Goal: Information Seeking & Learning: Learn about a topic

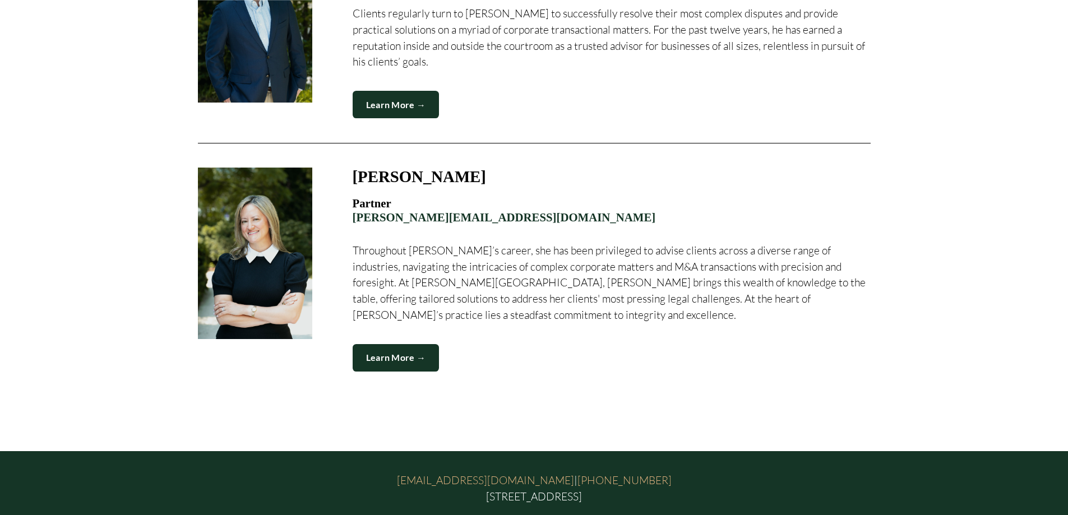
scroll to position [1513, 0]
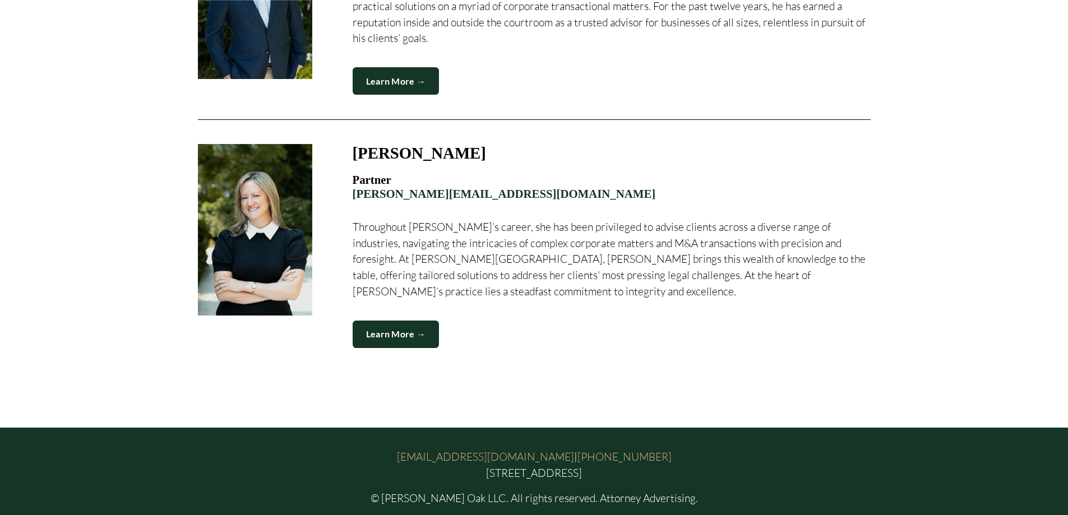
click at [408, 321] on link "Learn More →" at bounding box center [396, 334] width 87 height 27
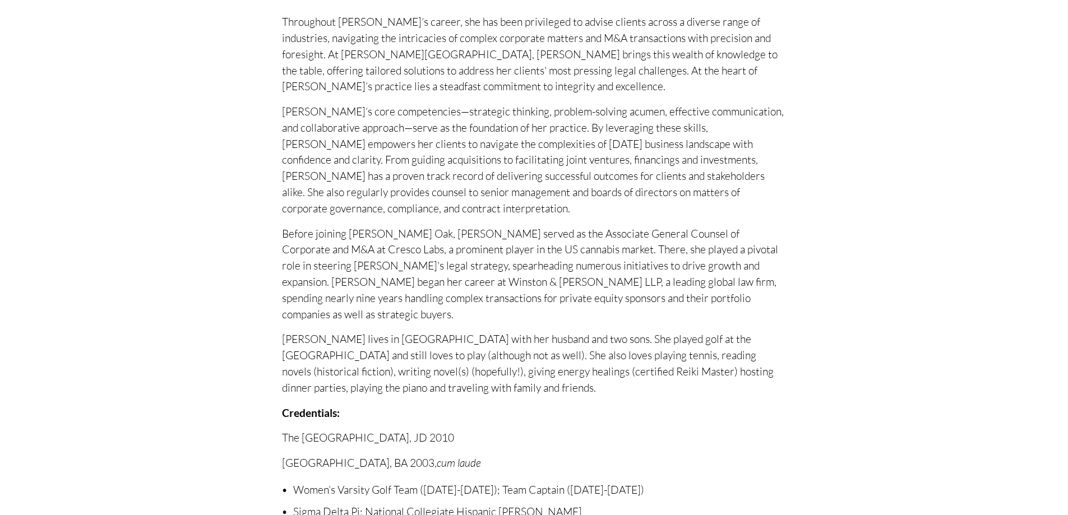
scroll to position [448, 0]
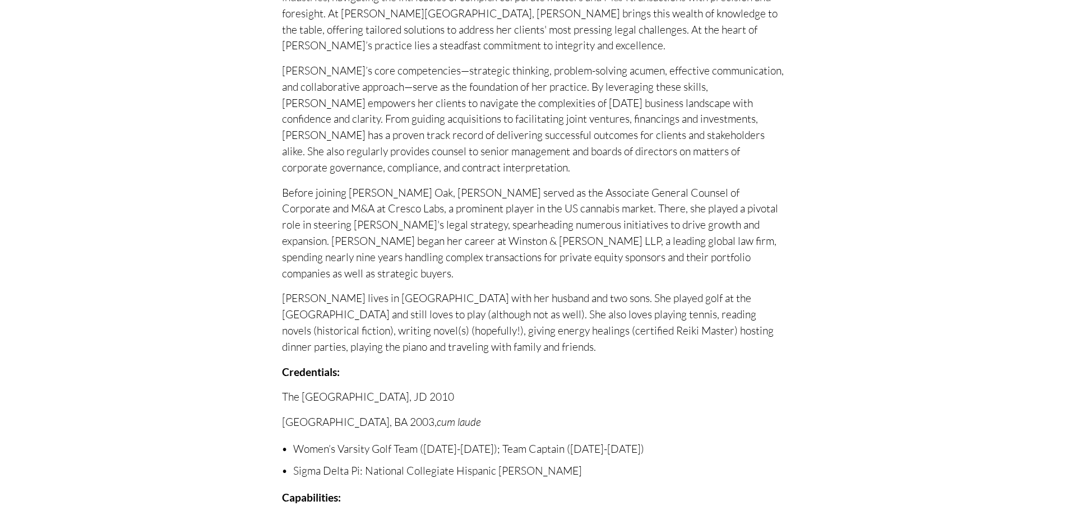
click at [510, 239] on p "Before joining [PERSON_NAME] Oak, [PERSON_NAME] served as the Associate General…" at bounding box center [534, 233] width 504 height 97
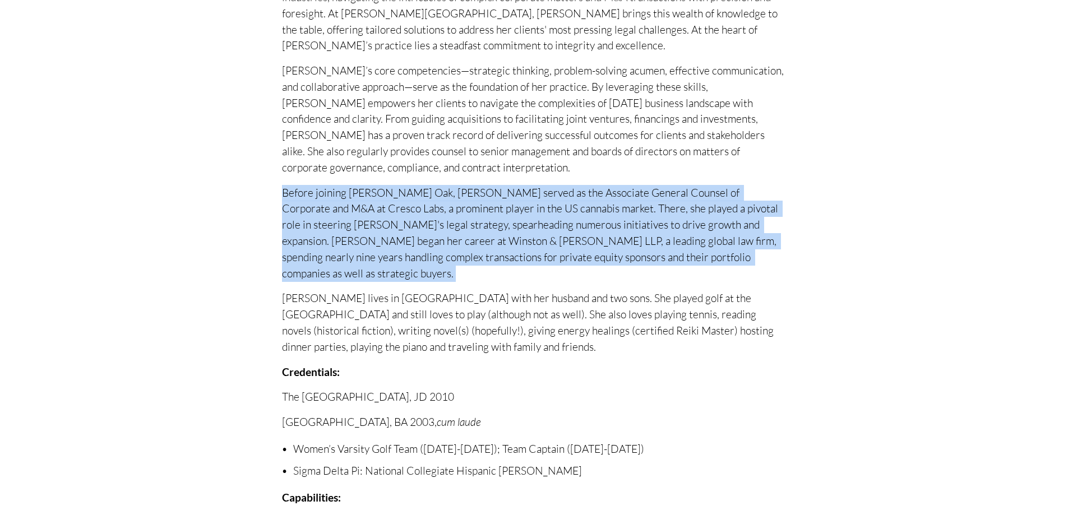
click at [510, 239] on p "Before joining [PERSON_NAME] Oak, [PERSON_NAME] served as the Associate General…" at bounding box center [534, 233] width 504 height 97
click at [557, 241] on p "Before joining [PERSON_NAME] Oak, [PERSON_NAME] served as the Associate General…" at bounding box center [534, 233] width 504 height 97
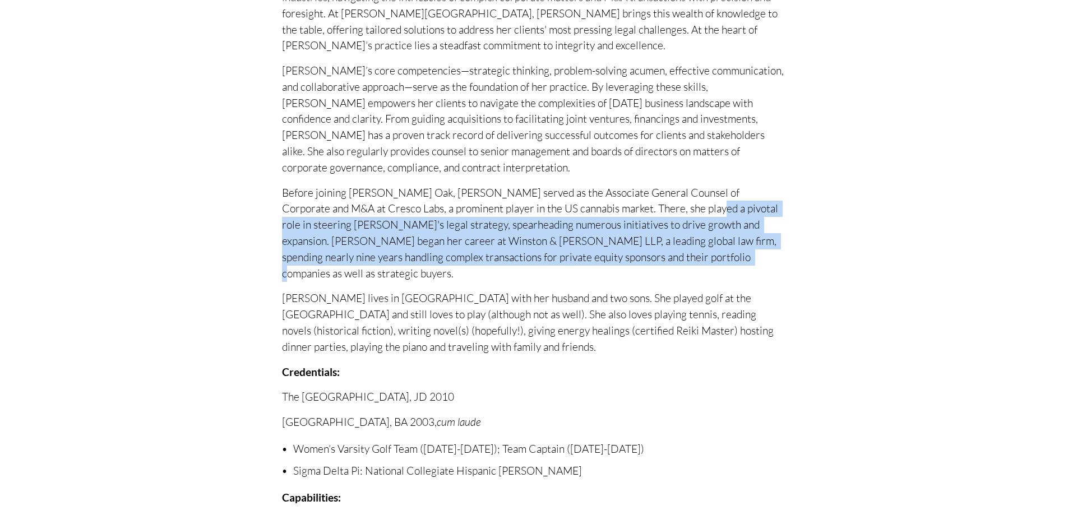
drag, startPoint x: 681, startPoint y: 246, endPoint x: 632, endPoint y: 187, distance: 76.9
click at [633, 187] on p "Before joining [PERSON_NAME] Oak, [PERSON_NAME] served as the Associate General…" at bounding box center [534, 233] width 504 height 97
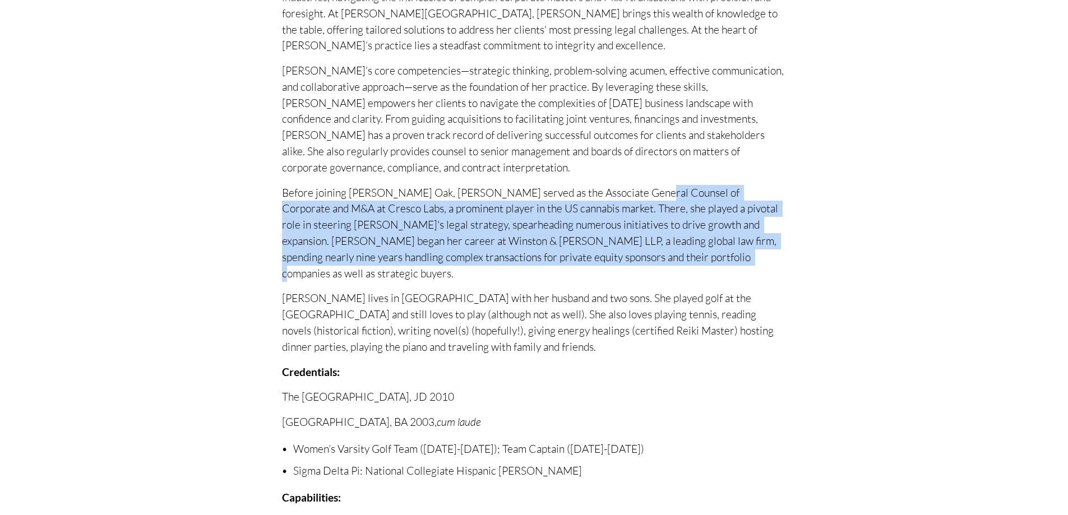
click at [632, 187] on p "Before joining [PERSON_NAME] Oak, [PERSON_NAME] served as the Associate General…" at bounding box center [534, 233] width 504 height 97
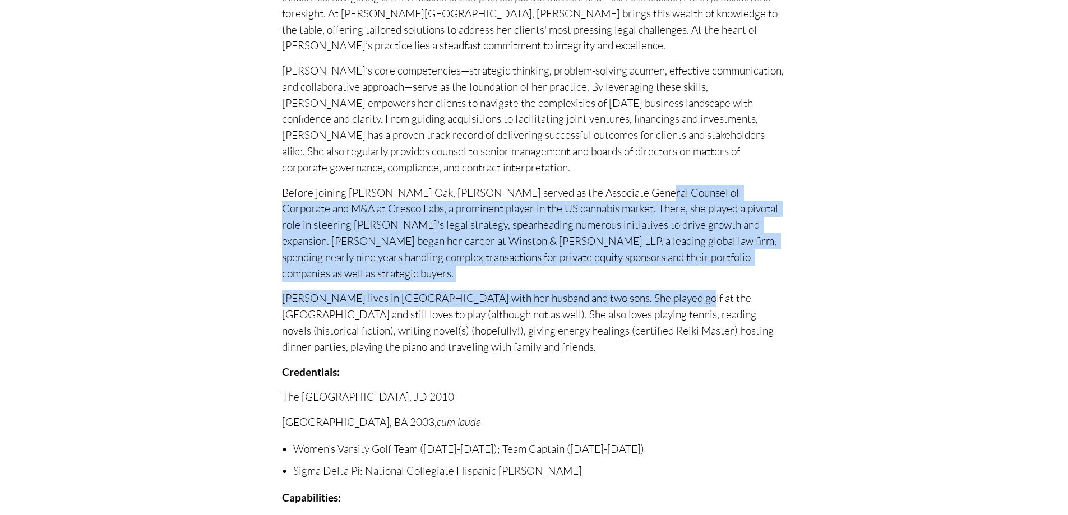
drag, startPoint x: 639, startPoint y: 198, endPoint x: 660, endPoint y: 280, distance: 84.5
click at [660, 280] on div "Throughout [PERSON_NAME]’s career, she has been privileged to advise clients ac…" at bounding box center [534, 328] width 504 height 710
click at [661, 260] on p "Before joining [PERSON_NAME] Oak, [PERSON_NAME] served as the Associate General…" at bounding box center [534, 233] width 504 height 97
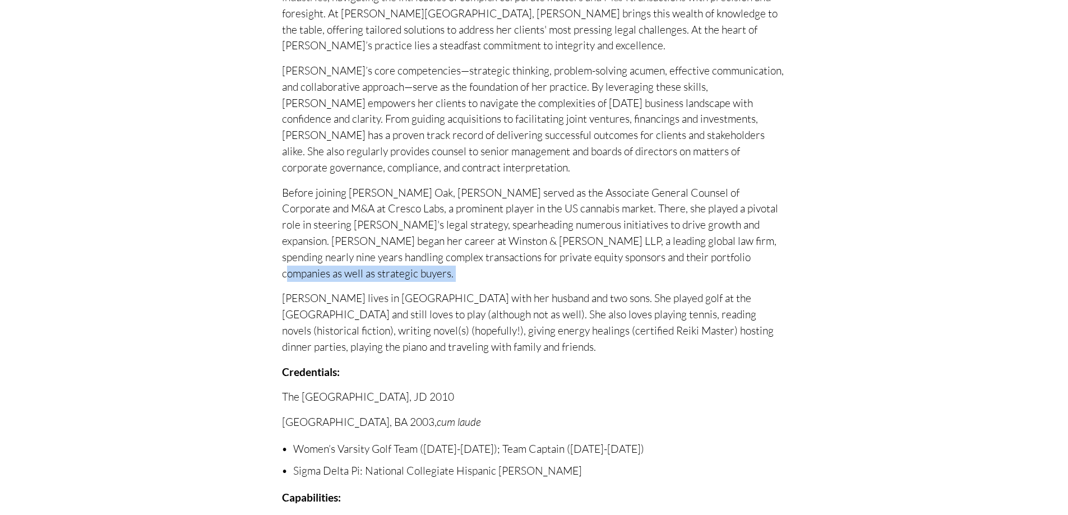
click at [661, 260] on p "Before joining [PERSON_NAME] Oak, [PERSON_NAME] served as the Associate General…" at bounding box center [534, 233] width 504 height 97
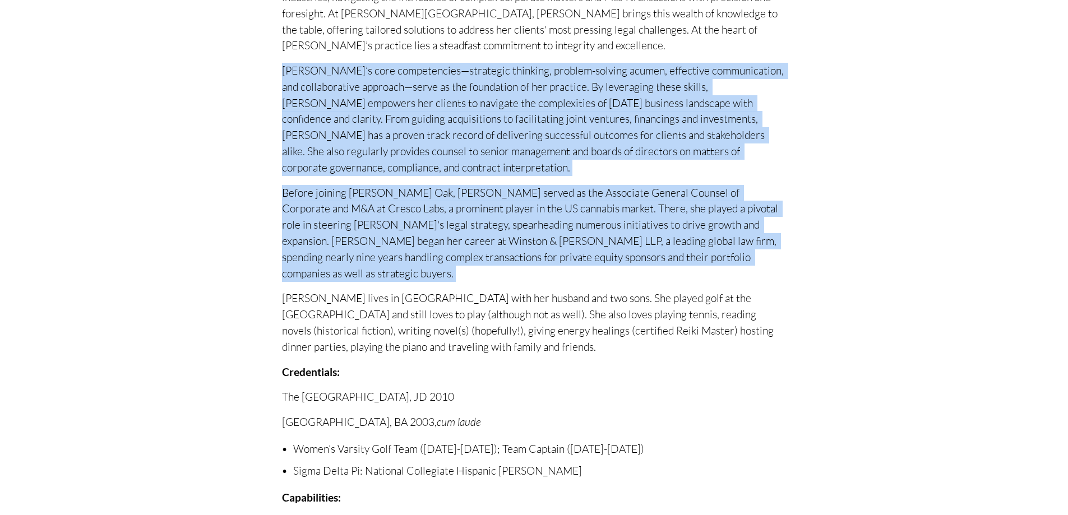
drag, startPoint x: 661, startPoint y: 260, endPoint x: 534, endPoint y: 136, distance: 177.5
click at [534, 136] on div "Throughout [PERSON_NAME]’s career, she has been privileged to advise clients ac…" at bounding box center [534, 328] width 504 height 710
click at [534, 136] on p "[PERSON_NAME]’s core competencies—strategic thinking, problem-solving acumen, e…" at bounding box center [534, 119] width 504 height 113
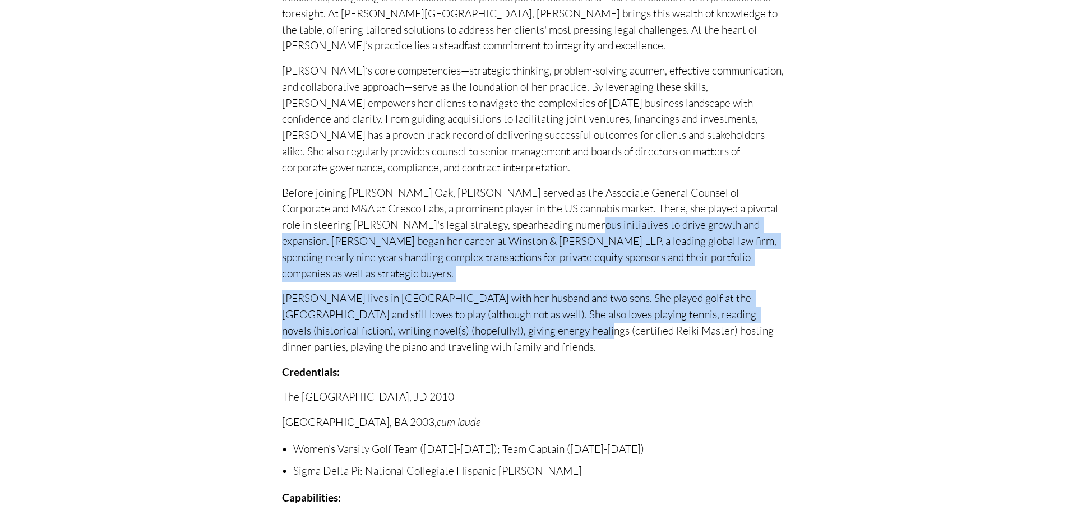
drag, startPoint x: 504, startPoint y: 278, endPoint x: 507, endPoint y: 337, distance: 59.5
click at [507, 333] on div "Throughout [PERSON_NAME]’s career, she has been privileged to advise clients ac…" at bounding box center [534, 328] width 504 height 710
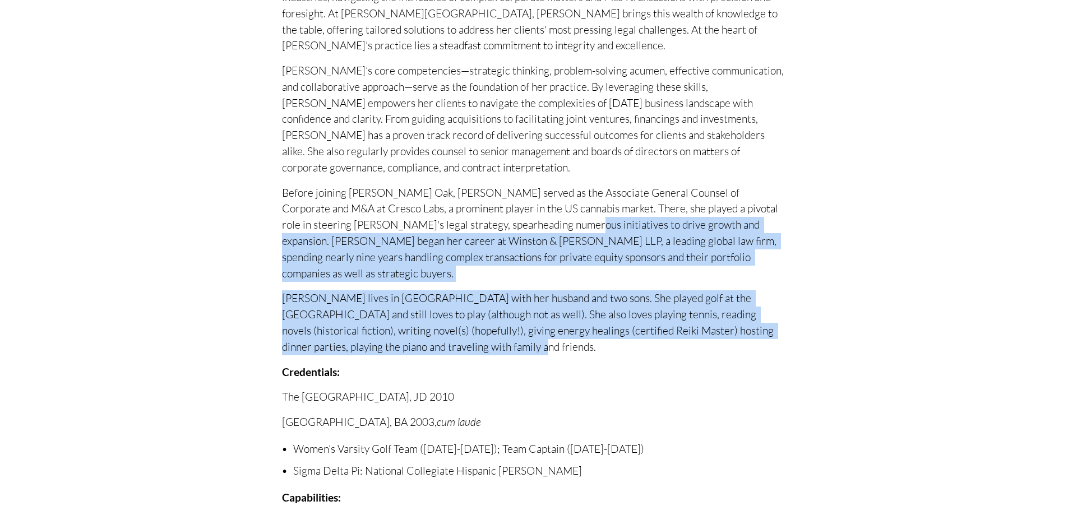
click at [507, 337] on p "[PERSON_NAME] lives in [GEOGRAPHIC_DATA] with her husband and two sons. She pla…" at bounding box center [534, 322] width 504 height 64
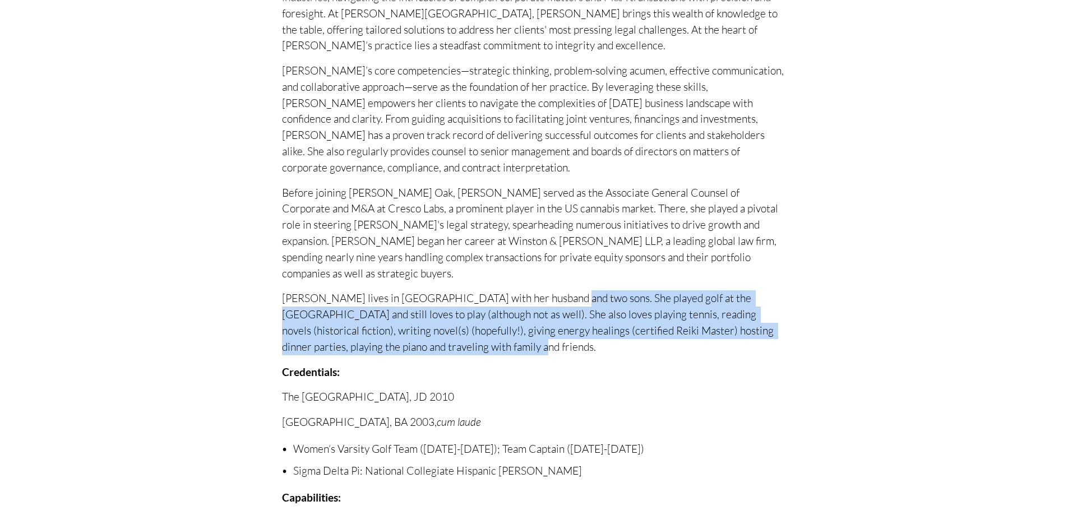
drag, startPoint x: 555, startPoint y: 313, endPoint x: 533, endPoint y: 257, distance: 60.4
click at [534, 258] on div "Throughout [PERSON_NAME]’s career, she has been privileged to advise clients ac…" at bounding box center [534, 328] width 504 height 710
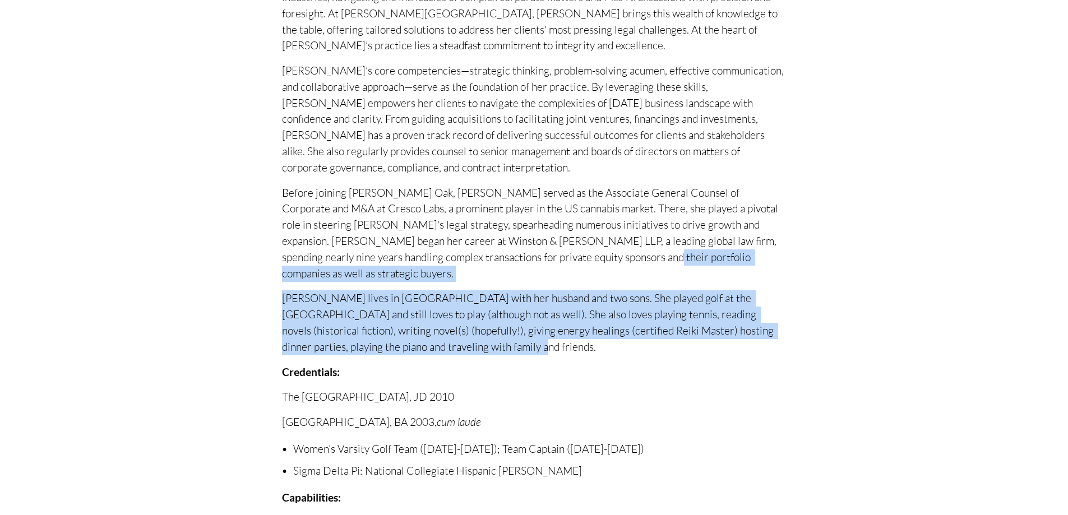
click at [533, 257] on p "Before joining [PERSON_NAME] Oak, [PERSON_NAME] served as the Associate General…" at bounding box center [534, 233] width 504 height 97
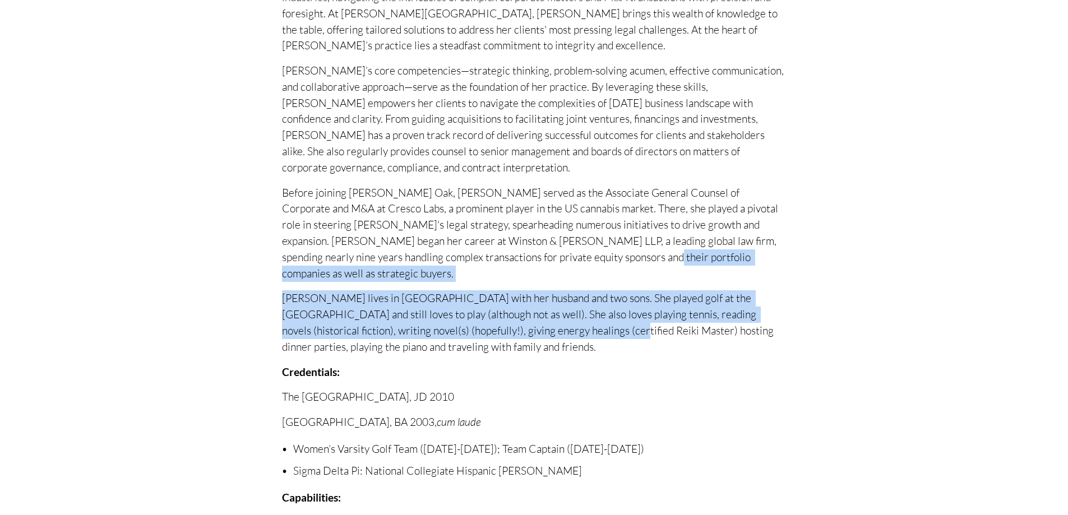
drag, startPoint x: 534, startPoint y: 261, endPoint x: 542, endPoint y: 324, distance: 63.8
click at [542, 323] on div "Throughout [PERSON_NAME]’s career, she has been privileged to advise clients ac…" at bounding box center [534, 328] width 504 height 710
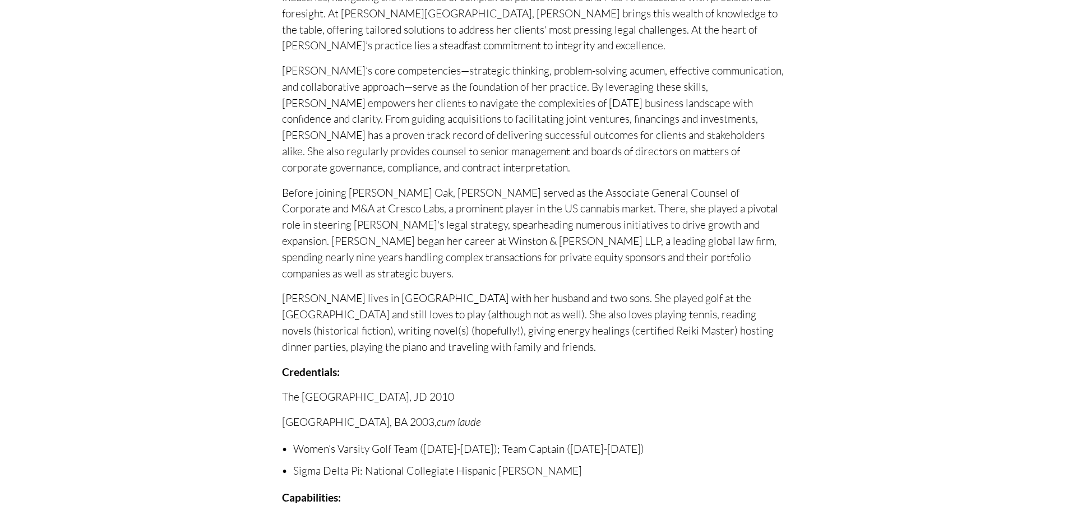
click at [542, 324] on p "[PERSON_NAME] lives in [GEOGRAPHIC_DATA] with her husband and two sons. She pla…" at bounding box center [534, 322] width 504 height 64
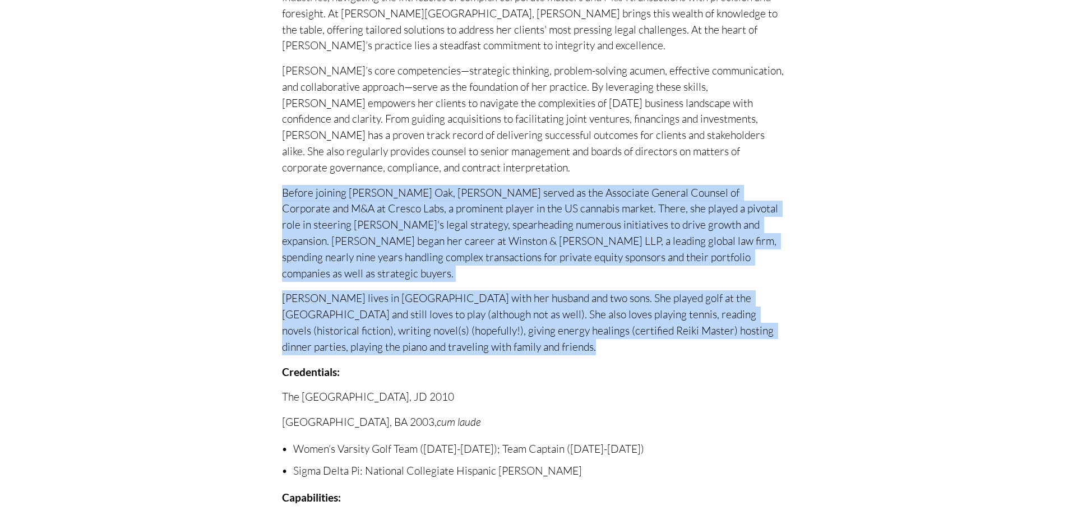
drag, startPoint x: 542, startPoint y: 324, endPoint x: 512, endPoint y: 224, distance: 104.6
click at [512, 225] on div "Throughout [PERSON_NAME]’s career, she has been privileged to advise clients ac…" at bounding box center [534, 328] width 504 height 710
click at [511, 221] on p "Before joining [PERSON_NAME] Oak, [PERSON_NAME] served as the Associate General…" at bounding box center [534, 233] width 504 height 97
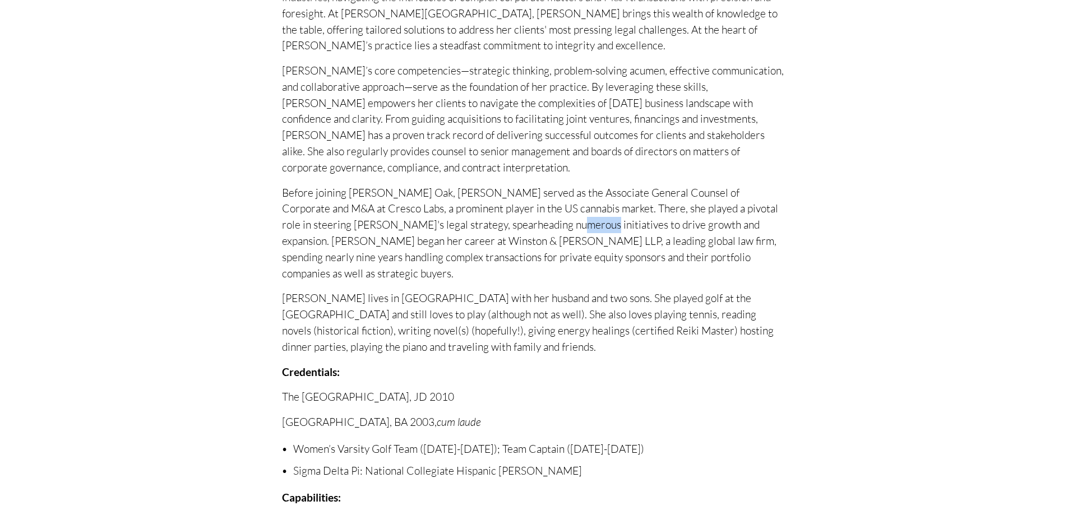
click at [511, 221] on p "Before joining [PERSON_NAME] Oak, [PERSON_NAME] served as the Associate General…" at bounding box center [534, 233] width 504 height 97
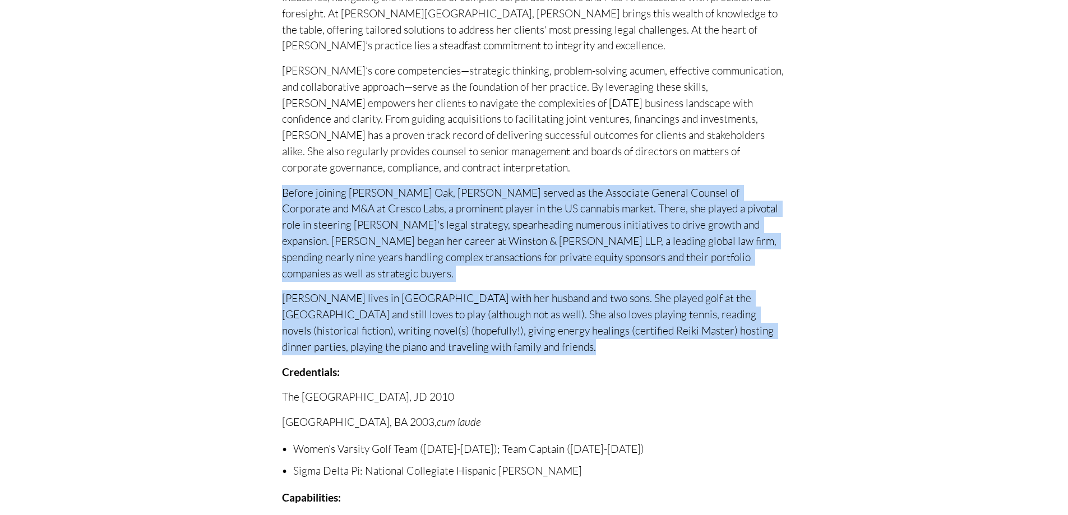
drag, startPoint x: 511, startPoint y: 221, endPoint x: 513, endPoint y: 329, distance: 108.2
click at [513, 329] on div "Throughout [PERSON_NAME]’s career, she has been privileged to advise clients ac…" at bounding box center [534, 328] width 504 height 710
click at [513, 329] on p "[PERSON_NAME] lives in [GEOGRAPHIC_DATA] with her husband and two sons. She pla…" at bounding box center [534, 322] width 504 height 64
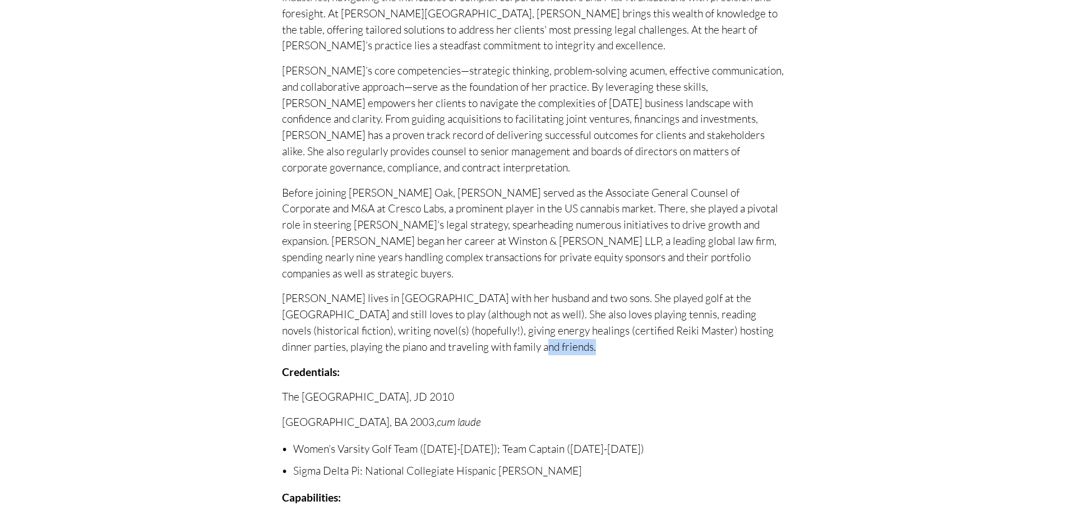
click at [514, 328] on p "[PERSON_NAME] lives in [GEOGRAPHIC_DATA] with her husband and two sons. She pla…" at bounding box center [534, 322] width 504 height 64
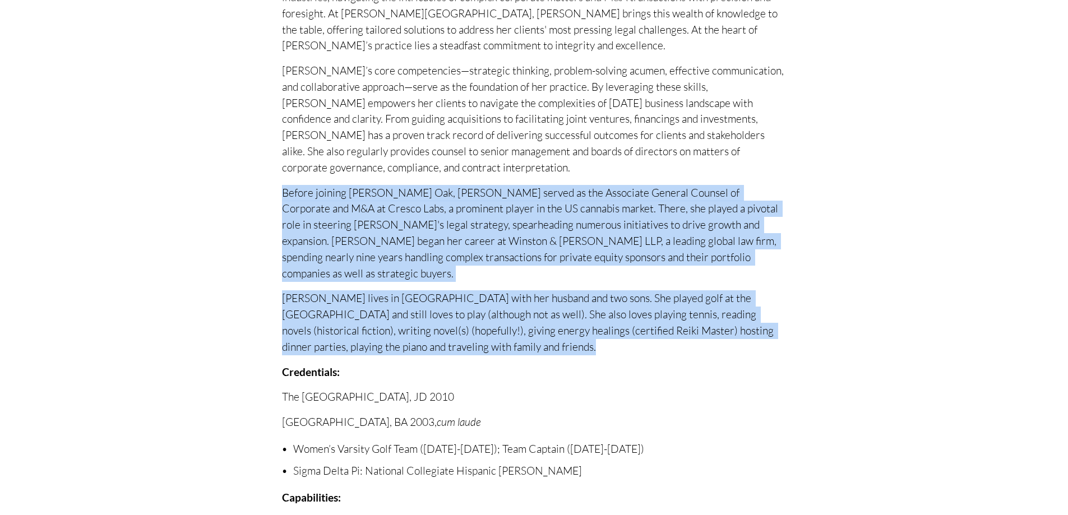
drag, startPoint x: 514, startPoint y: 328, endPoint x: 486, endPoint y: 200, distance: 131.9
click at [487, 202] on div "Throughout [PERSON_NAME]’s career, she has been privileged to advise clients ac…" at bounding box center [534, 328] width 504 height 710
click at [486, 200] on p "Before joining [PERSON_NAME] Oak, [PERSON_NAME] served as the Associate General…" at bounding box center [534, 233] width 504 height 97
drag, startPoint x: 486, startPoint y: 200, endPoint x: 499, endPoint y: 332, distance: 132.9
click at [499, 331] on div "Throughout [PERSON_NAME]’s career, she has been privileged to advise clients ac…" at bounding box center [534, 328] width 504 height 710
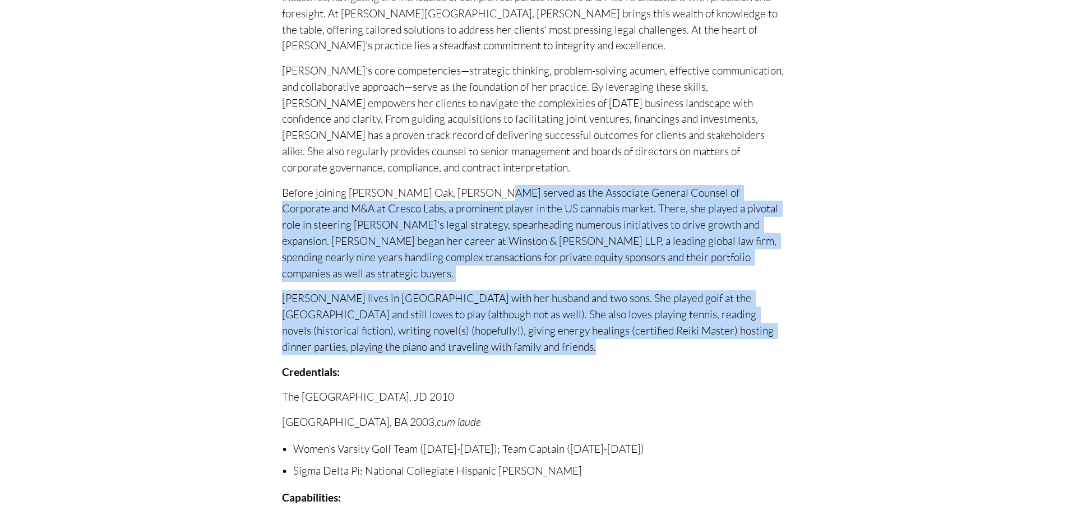
click at [499, 332] on p "[PERSON_NAME] lives in [GEOGRAPHIC_DATA] with her husband and two sons. She pla…" at bounding box center [534, 322] width 504 height 64
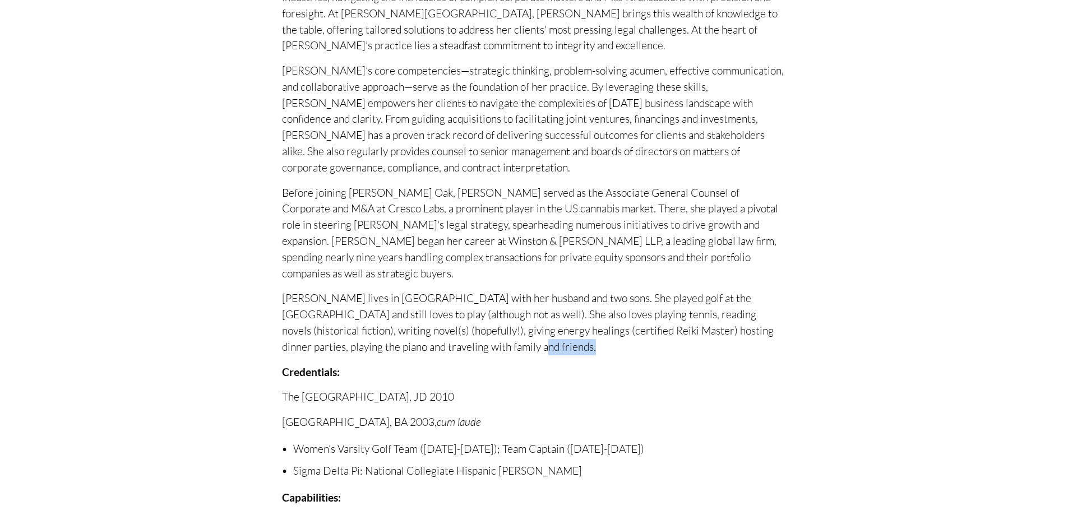
click at [499, 332] on p "[PERSON_NAME] lives in [GEOGRAPHIC_DATA] with her husband and two sons. She pla…" at bounding box center [534, 322] width 504 height 64
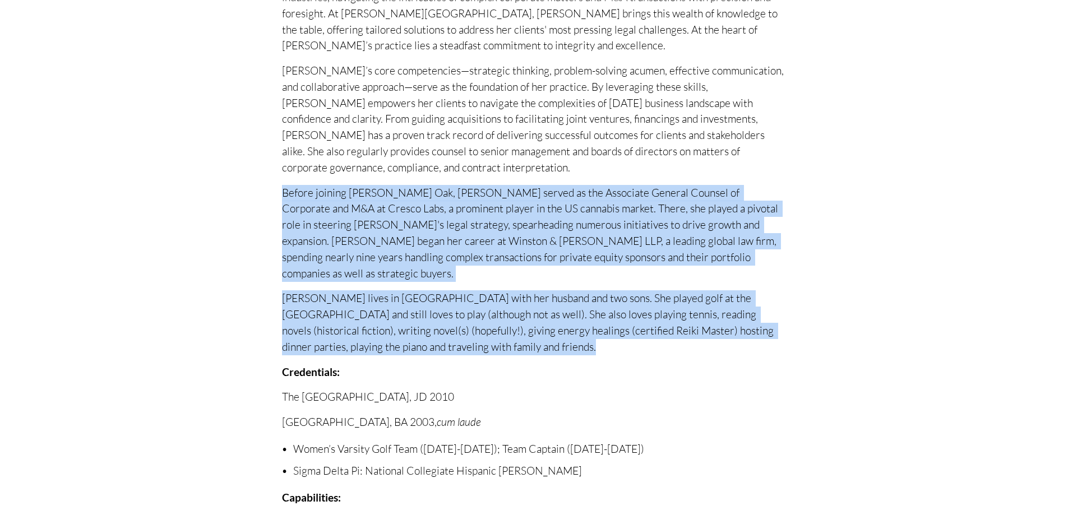
drag, startPoint x: 499, startPoint y: 332, endPoint x: 461, endPoint y: 177, distance: 159.3
click at [462, 179] on div "Throughout [PERSON_NAME]’s career, she has been privileged to advise clients ac…" at bounding box center [534, 328] width 504 height 710
click at [461, 177] on div "Throughout [PERSON_NAME]’s career, she has been privileged to advise clients ac…" at bounding box center [534, 328] width 504 height 710
drag, startPoint x: 595, startPoint y: 321, endPoint x: 610, endPoint y: 364, distance: 45.2
click at [610, 363] on div "Throughout [PERSON_NAME]’s career, she has been privileged to advise clients ac…" at bounding box center [534, 328] width 504 height 710
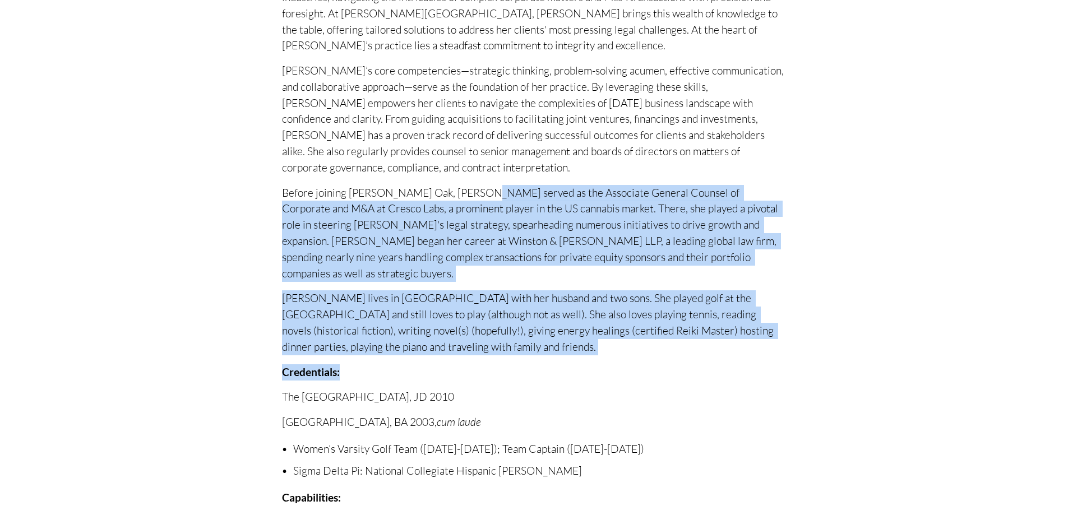
click at [610, 341] on div "Throughout [PERSON_NAME]’s career, she has been privileged to advise clients ac…" at bounding box center [534, 328] width 504 height 710
click at [549, 400] on div "Throughout [PERSON_NAME]’s career, she has been privileged to advise clients ac…" at bounding box center [534, 328] width 504 height 710
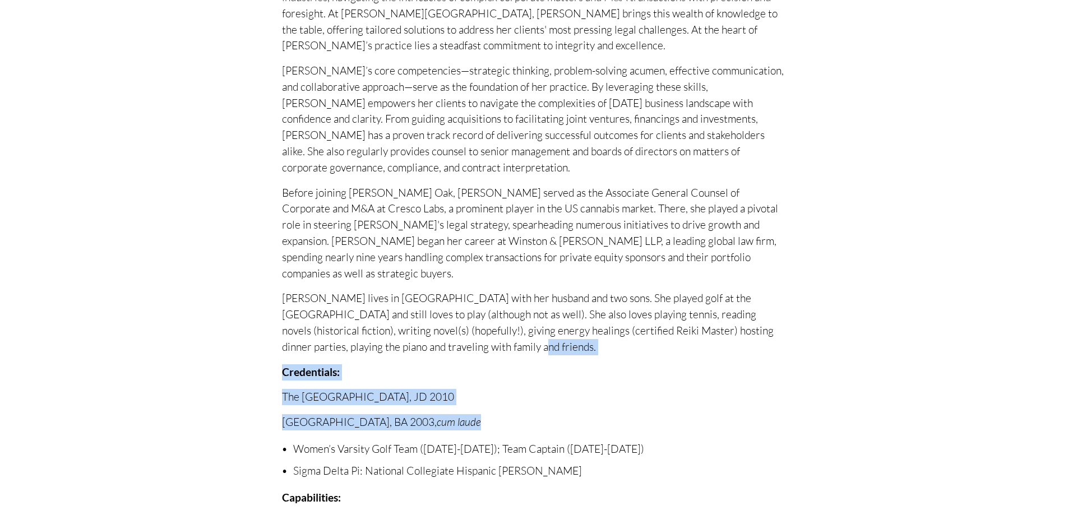
click at [549, 414] on p "[GEOGRAPHIC_DATA], BA 2003, cum laude" at bounding box center [534, 422] width 504 height 16
drag, startPoint x: 567, startPoint y: 407, endPoint x: 538, endPoint y: 341, distance: 72.0
click at [538, 341] on div "Throughout [PERSON_NAME]’s career, she has been privileged to advise clients ac…" at bounding box center [534, 328] width 504 height 710
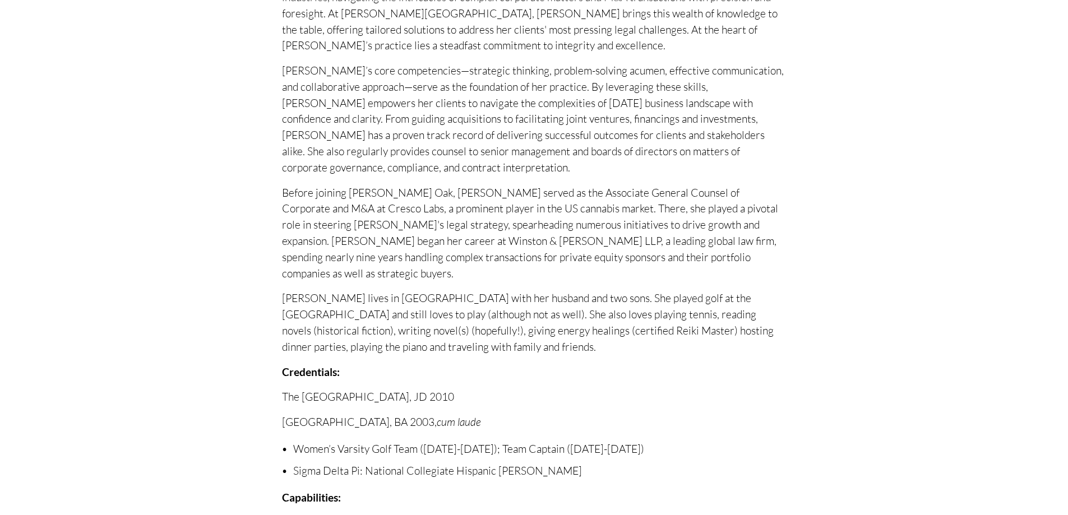
click at [537, 335] on p "[PERSON_NAME] lives in [GEOGRAPHIC_DATA] with her husband and two sons. She pla…" at bounding box center [534, 322] width 504 height 64
drag, startPoint x: 542, startPoint y: 341, endPoint x: 551, endPoint y: 389, distance: 49.0
click at [551, 386] on div "Throughout [PERSON_NAME]’s career, she has been privileged to advise clients ac…" at bounding box center [534, 328] width 504 height 710
click at [551, 395] on div "Throughout [PERSON_NAME]’s career, she has been privileged to advise clients ac…" at bounding box center [534, 328] width 504 height 710
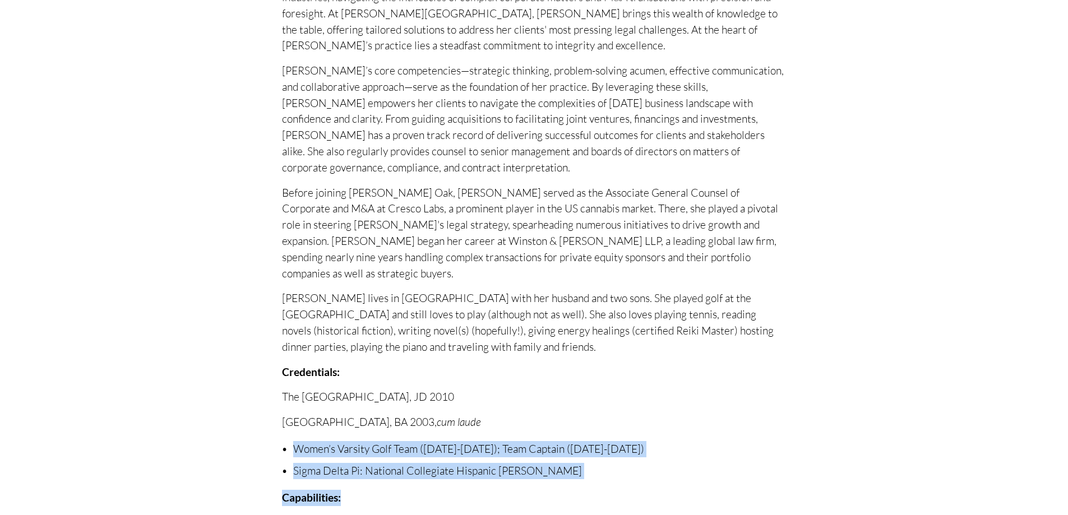
drag, startPoint x: 613, startPoint y: 403, endPoint x: 602, endPoint y: 386, distance: 20.4
click at [603, 388] on div "Throughout [PERSON_NAME]’s career, she has been privileged to advise clients ac…" at bounding box center [534, 328] width 504 height 710
click at [602, 389] on p "The [GEOGRAPHIC_DATA], JD 2010" at bounding box center [534, 397] width 504 height 16
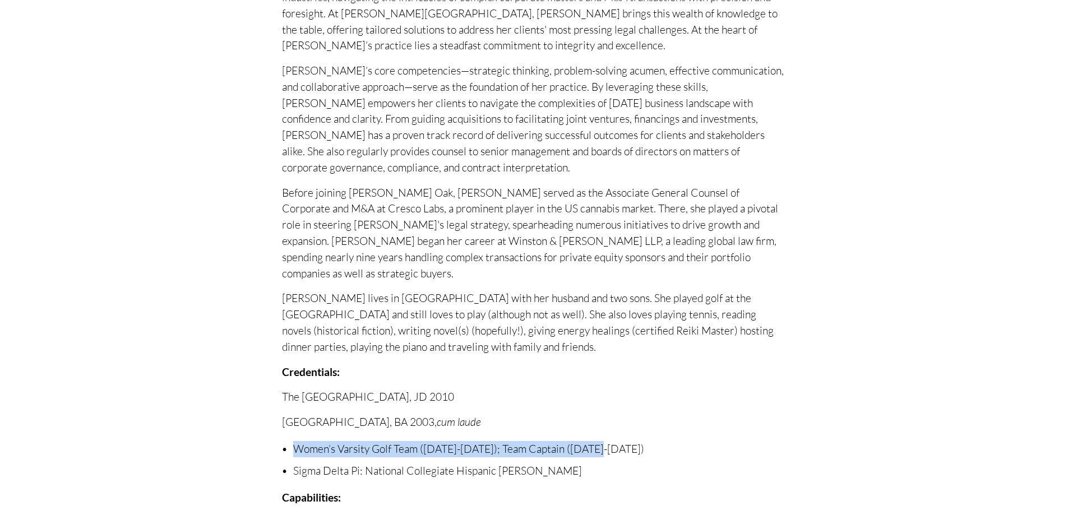
drag, startPoint x: 634, startPoint y: 431, endPoint x: 638, endPoint y: 453, distance: 22.3
click at [638, 452] on div "Throughout [PERSON_NAME]’s career, she has been privileged to advise clients ac…" at bounding box center [534, 328] width 504 height 710
click at [638, 463] on p "Sigma Delta Pi: National Collegiate Hispanic [PERSON_NAME]" at bounding box center [539, 471] width 493 height 16
click at [614, 404] on div "Throughout [PERSON_NAME]’s career, she has been privileged to advise clients ac…" at bounding box center [534, 328] width 504 height 710
click at [605, 389] on p "The [GEOGRAPHIC_DATA], JD 2010" at bounding box center [534, 397] width 504 height 16
